Goal: Task Accomplishment & Management: Use online tool/utility

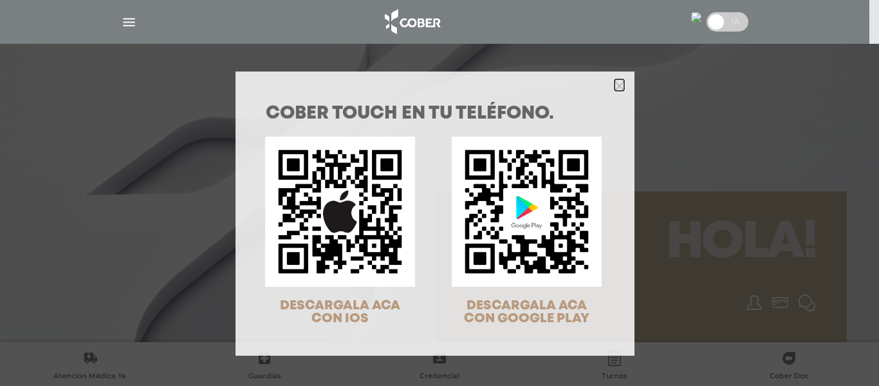
click at [615, 86] on polygon "Close" at bounding box center [620, 86] width 10 height 10
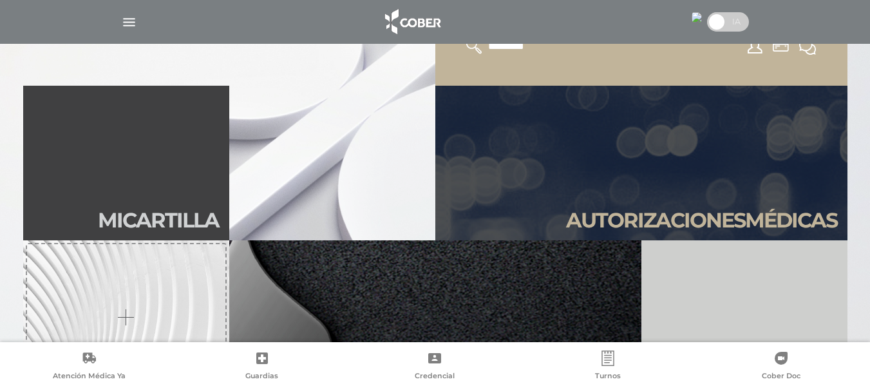
scroll to position [257, 0]
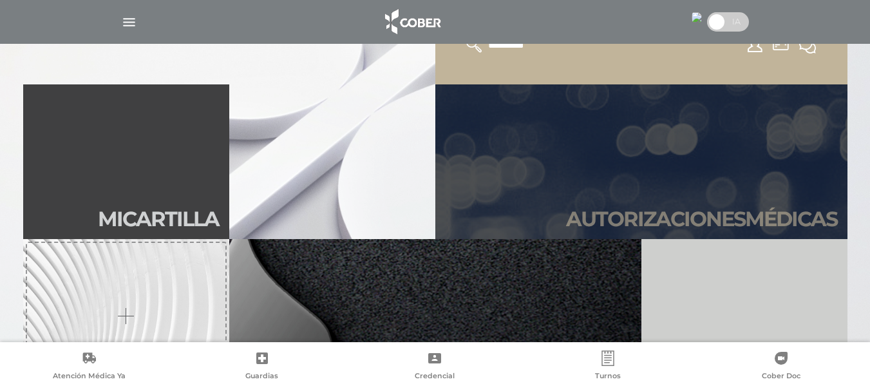
click at [620, 223] on h2 "Autori zaciones médicas" at bounding box center [701, 219] width 271 height 24
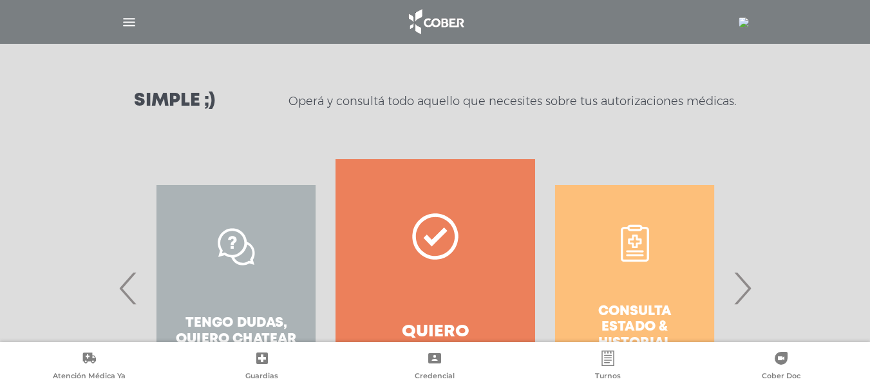
scroll to position [193, 0]
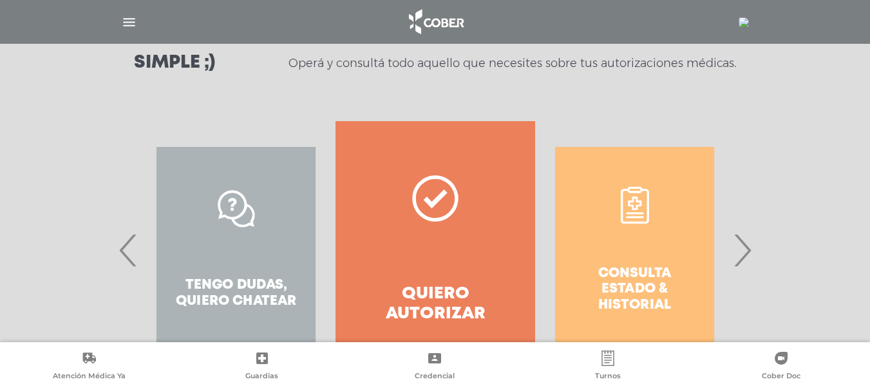
click at [745, 252] on span "›" at bounding box center [741, 250] width 25 height 70
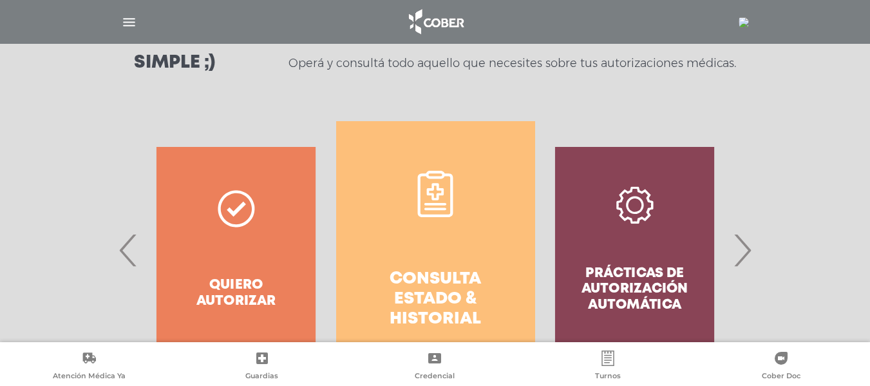
click at [434, 205] on icon at bounding box center [435, 194] width 46 height 46
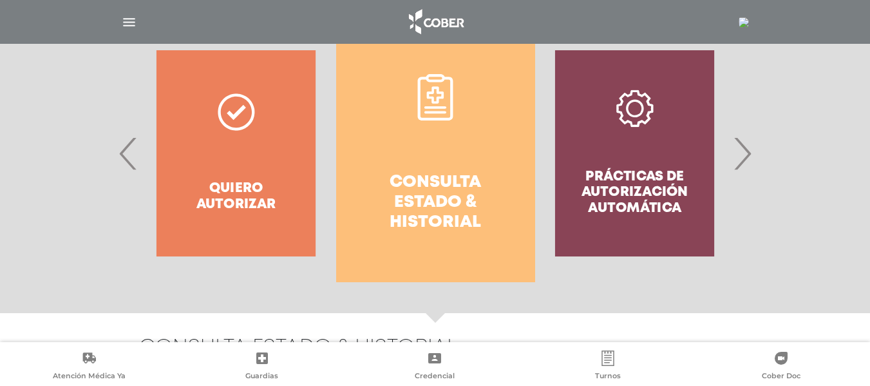
scroll to position [250, 0]
